Goal: Information Seeking & Learning: Understand process/instructions

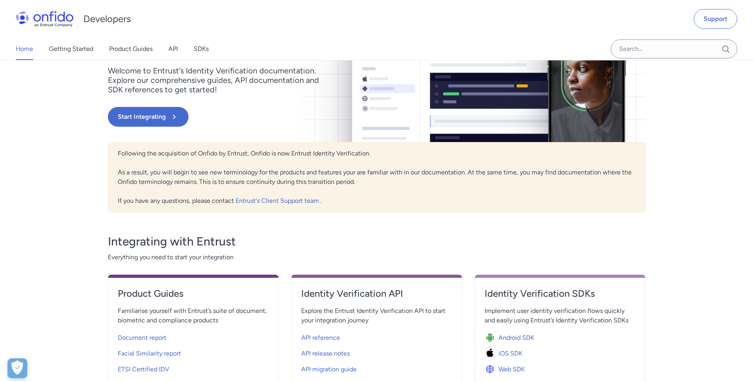
scroll to position [164, 0]
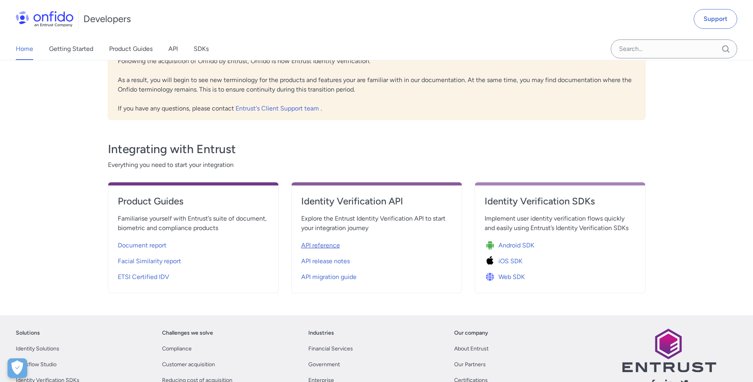
click at [315, 249] on span "API reference" at bounding box center [320, 245] width 39 height 9
select select "http"
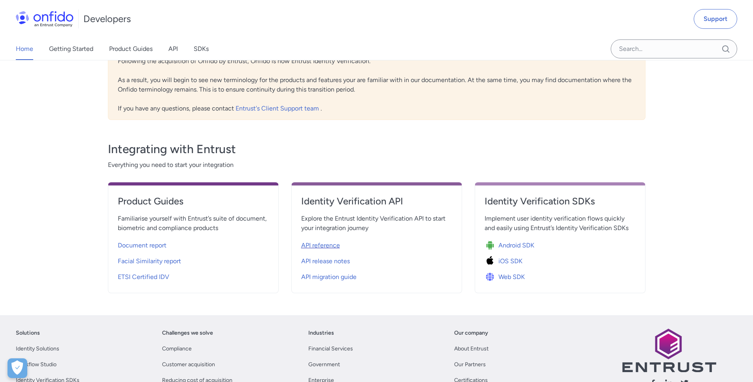
select select "http"
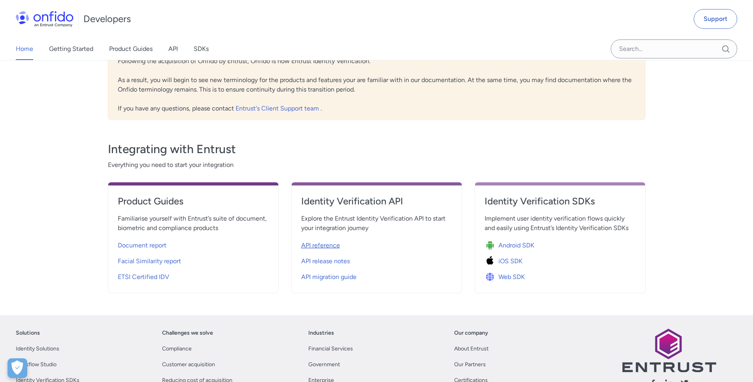
select select "http"
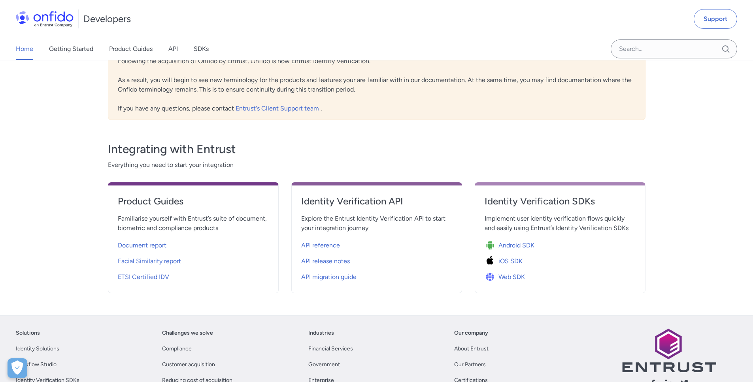
select select "http"
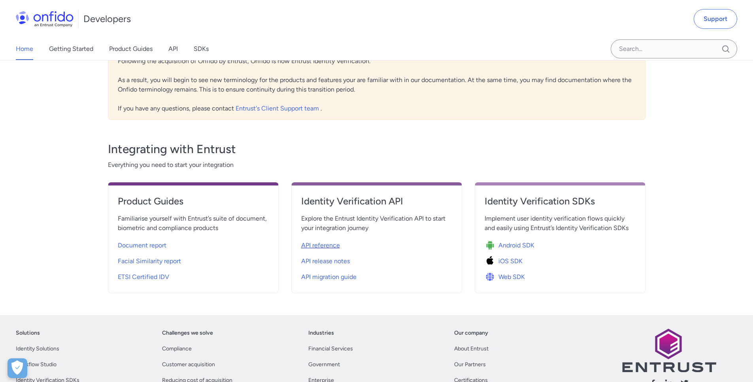
select select "http"
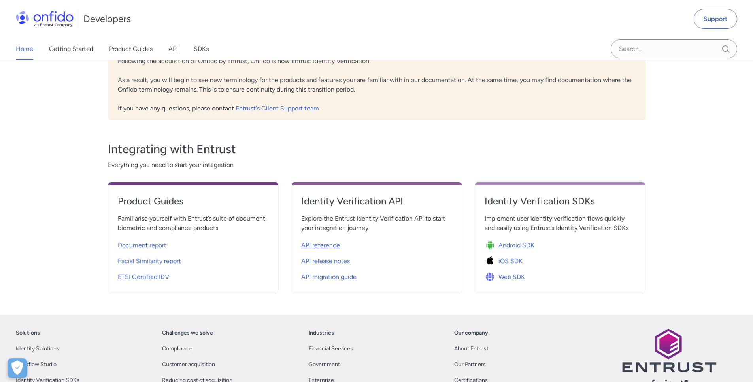
select select "http"
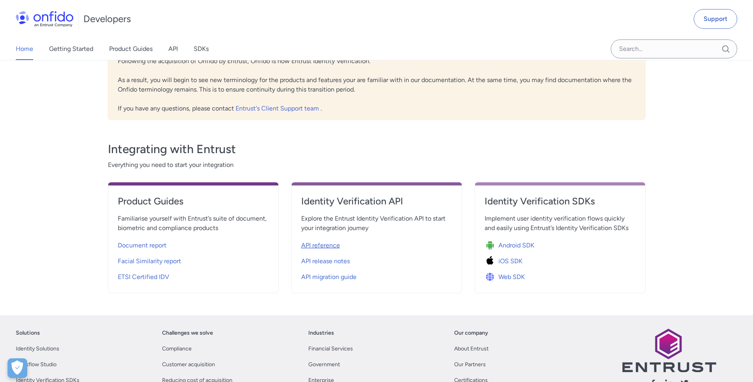
select select "http"
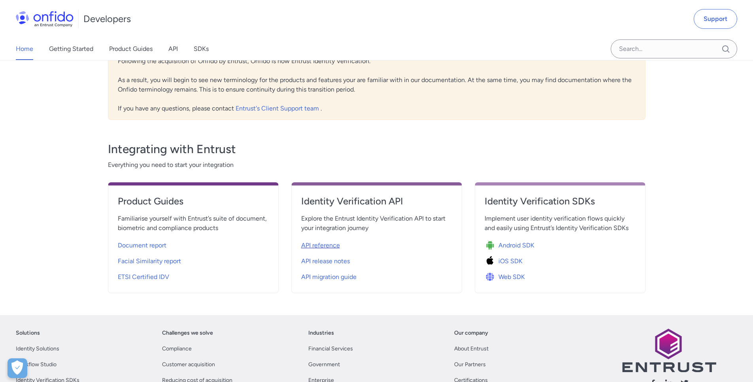
select select "http"
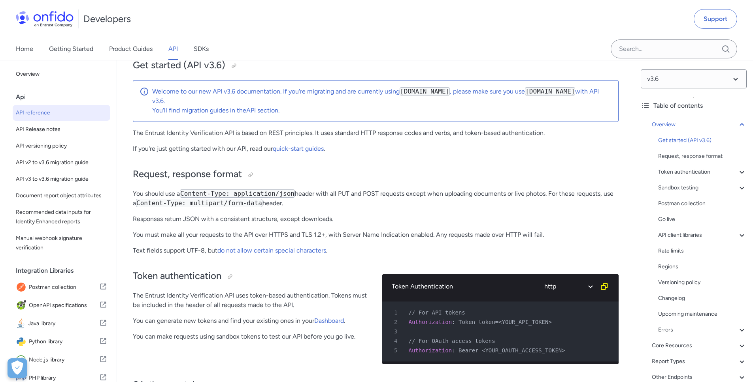
scroll to position [164, 0]
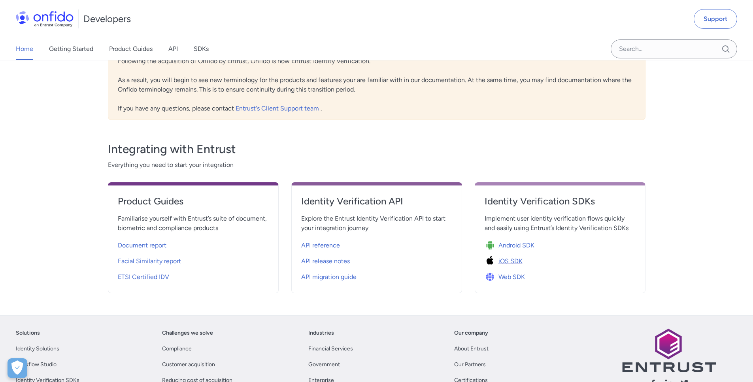
click at [511, 263] on span "iOS SDK" at bounding box center [510, 261] width 24 height 9
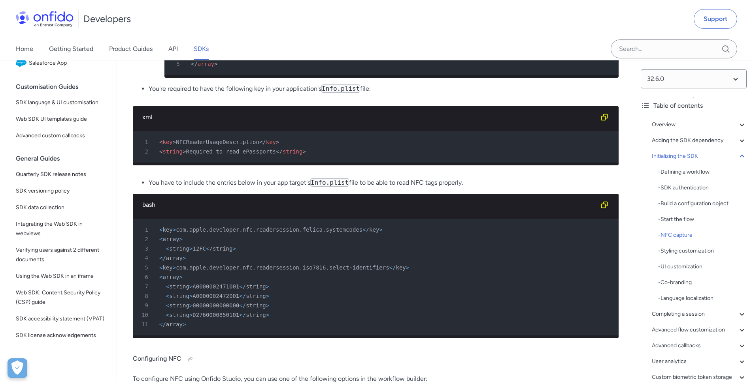
scroll to position [2828, 0]
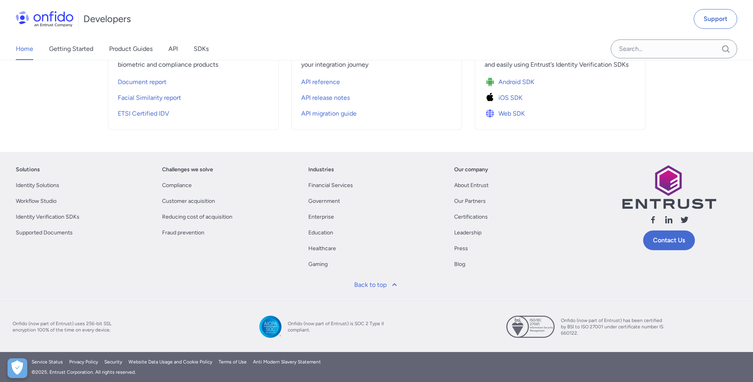
scroll to position [164, 0]
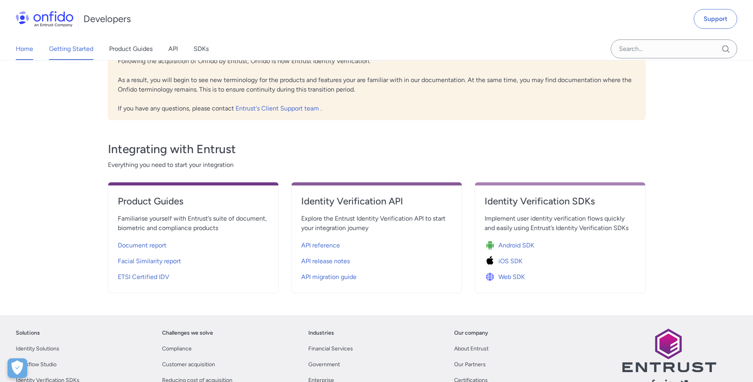
click at [67, 48] on link "Getting Started" at bounding box center [71, 49] width 44 height 22
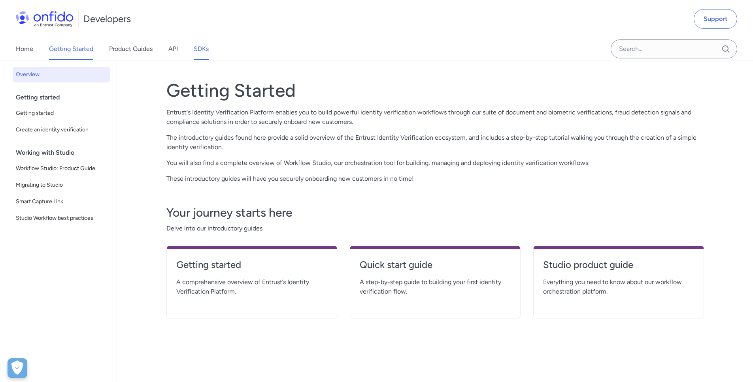
click at [203, 51] on link "SDKs" at bounding box center [201, 49] width 15 height 22
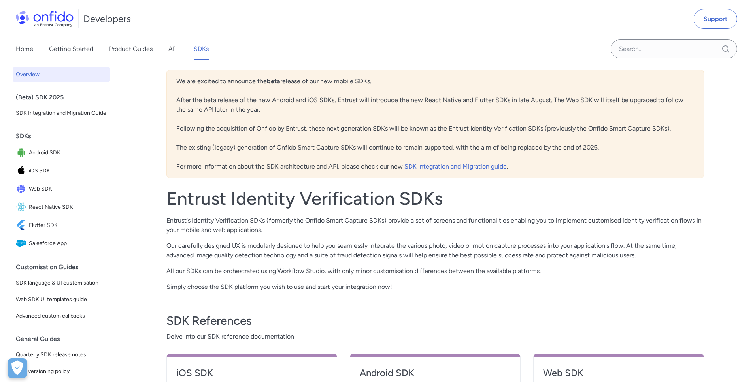
scroll to position [130, 0]
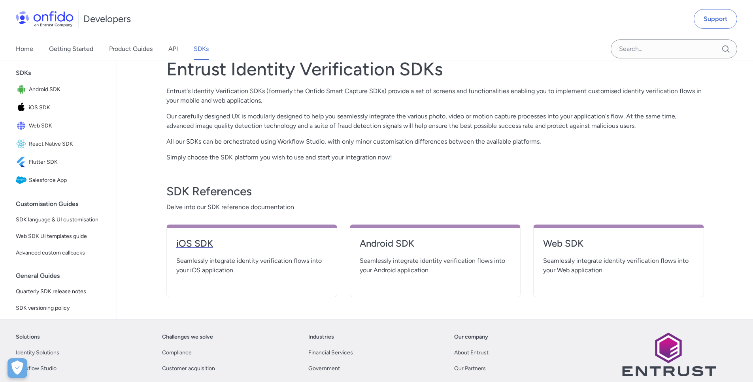
click at [184, 245] on h4 "iOS SDK" at bounding box center [251, 243] width 151 height 13
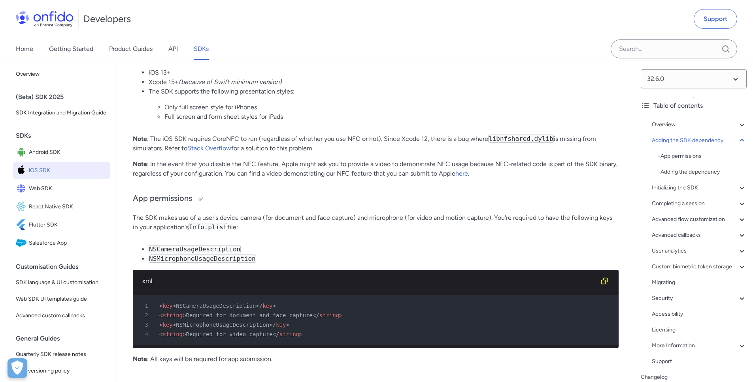
scroll to position [611, 0]
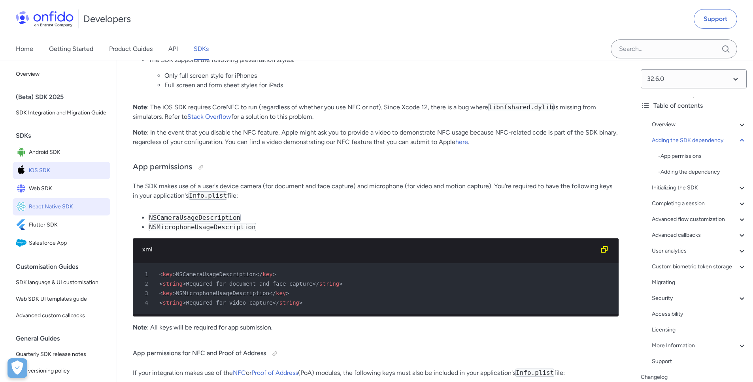
click at [48, 213] on span "React Native SDK" at bounding box center [68, 206] width 78 height 11
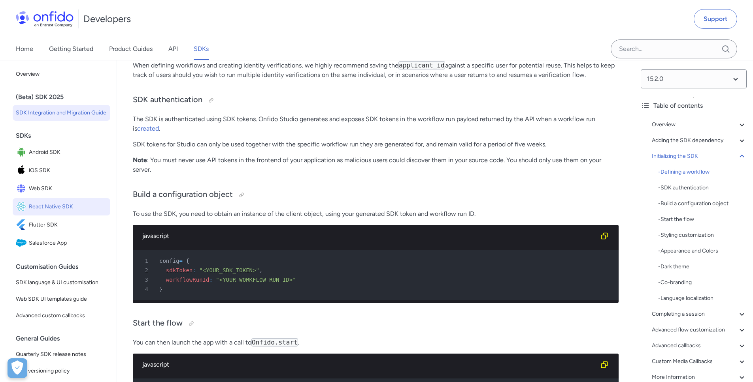
click at [30, 114] on span "SDK Integration and Migration Guide" at bounding box center [61, 112] width 91 height 9
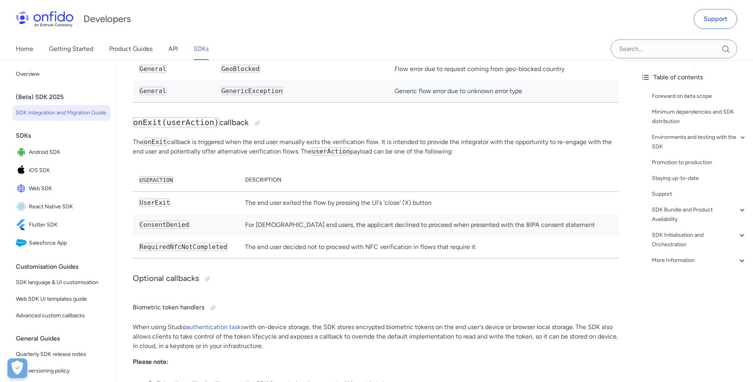
scroll to position [5375, 0]
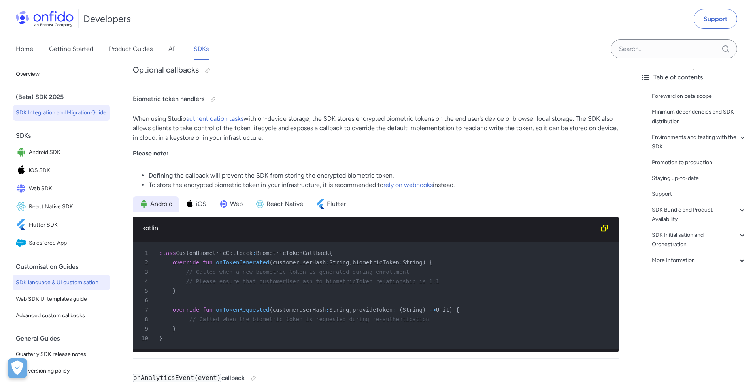
click at [86, 288] on span "SDK language & UI customisation" at bounding box center [61, 282] width 91 height 9
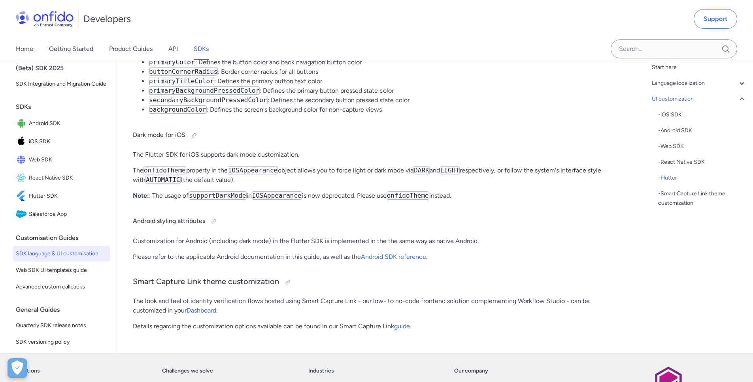
scroll to position [10300, 0]
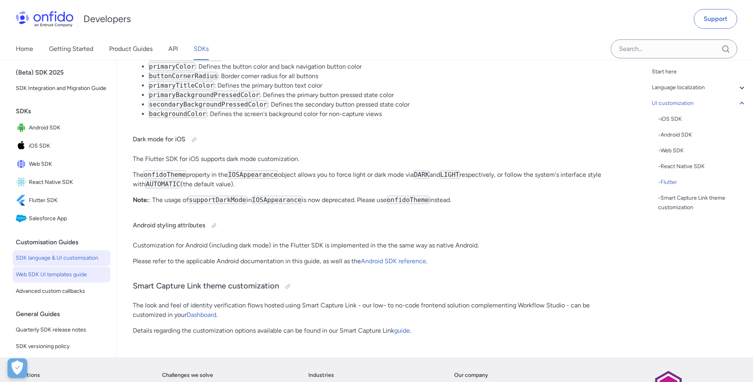
click at [70, 280] on span "Web SDK UI templates guide" at bounding box center [61, 274] width 91 height 9
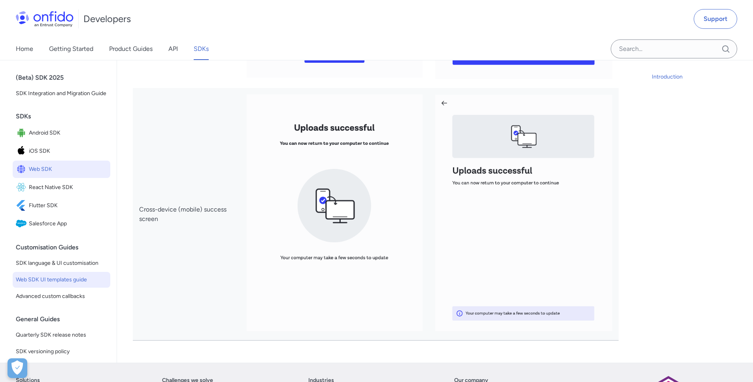
scroll to position [3496, 0]
click at [73, 301] on span "Advanced custom callbacks" at bounding box center [61, 296] width 91 height 9
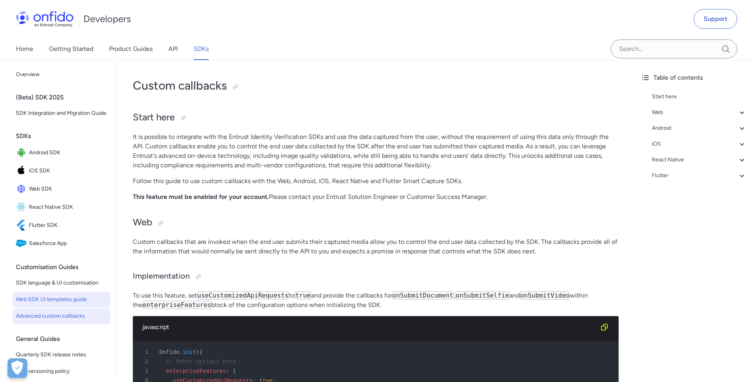
click at [70, 305] on span "Web SDK UI templates guide" at bounding box center [61, 299] width 91 height 9
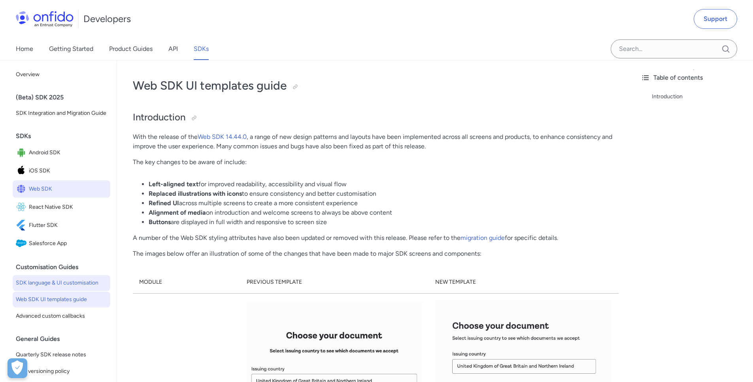
click at [72, 288] on span "SDK language & UI customisation" at bounding box center [61, 283] width 91 height 9
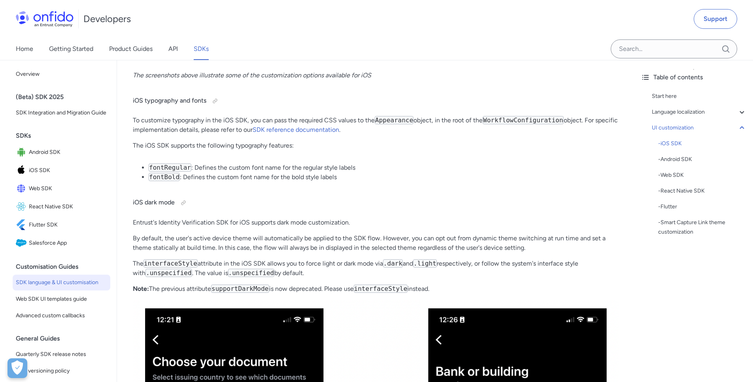
scroll to position [2385, 0]
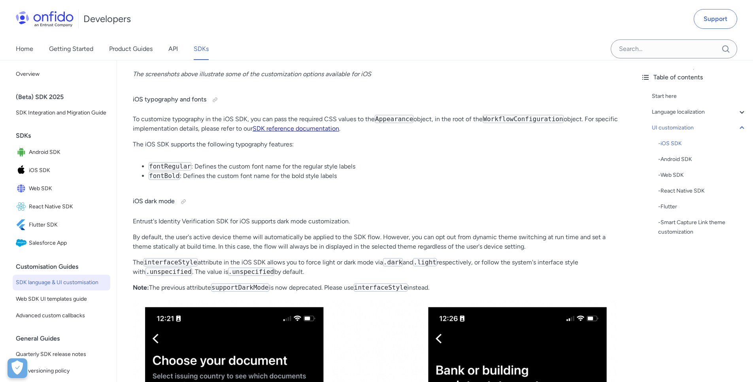
click at [326, 130] on link "SDK reference documentation" at bounding box center [295, 129] width 87 height 8
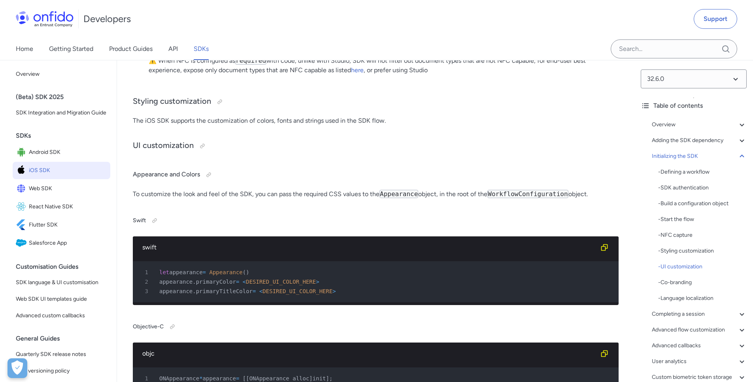
scroll to position [3047, 0]
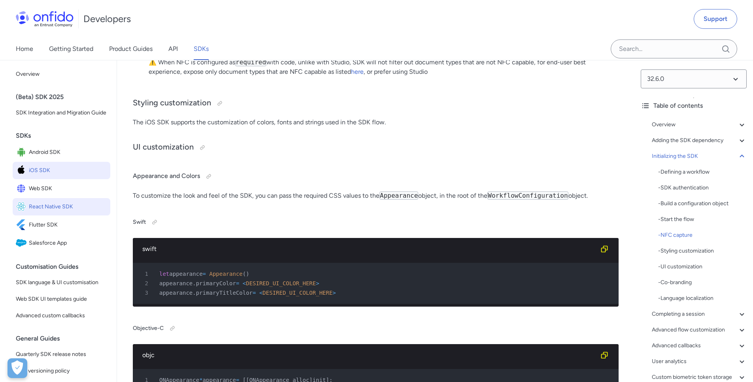
click at [54, 213] on span "React Native SDK" at bounding box center [68, 206] width 78 height 11
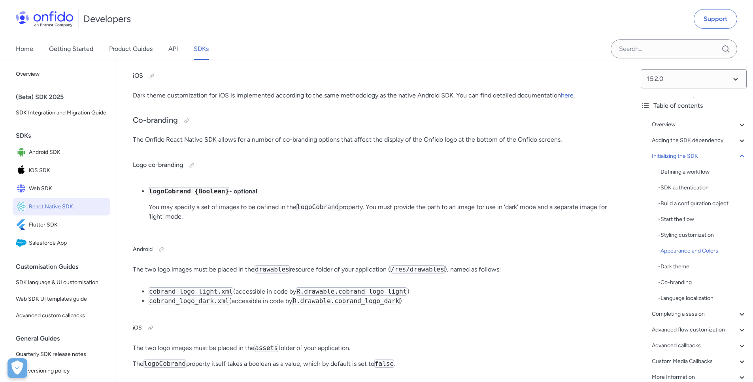
scroll to position [4557, 0]
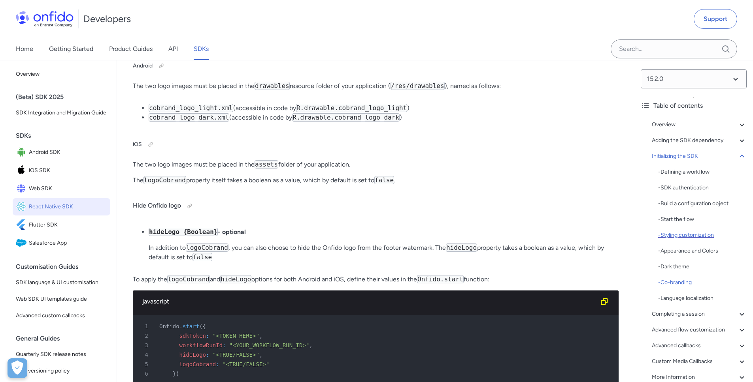
click at [689, 235] on div "- Styling customization" at bounding box center [702, 235] width 88 height 9
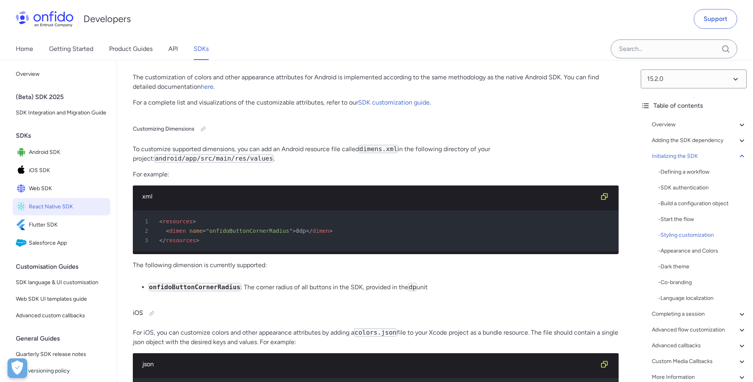
scroll to position [3769, 0]
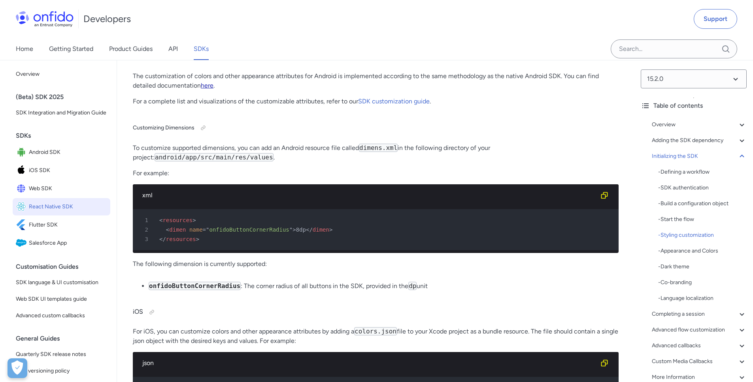
click at [206, 89] on link "here" at bounding box center [207, 86] width 13 height 8
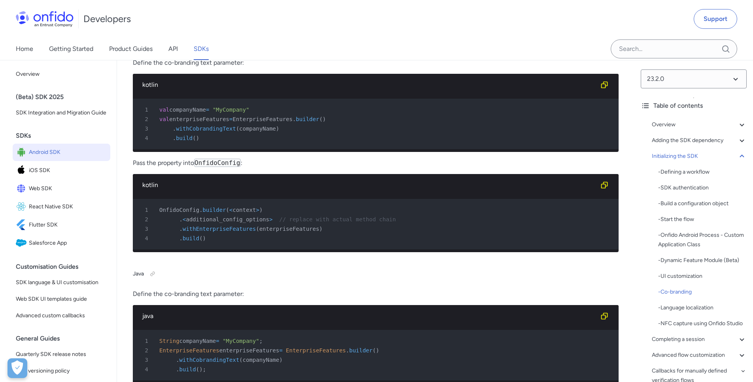
scroll to position [4310, 0]
